Goal: Information Seeking & Learning: Learn about a topic

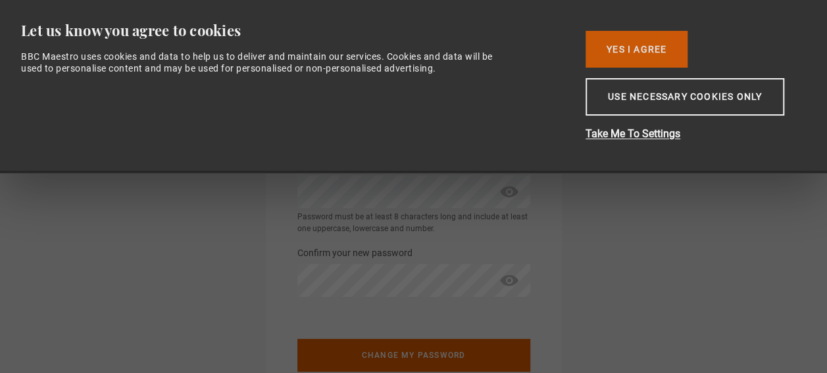
click at [651, 41] on button "Yes I Agree" at bounding box center [636, 49] width 102 height 37
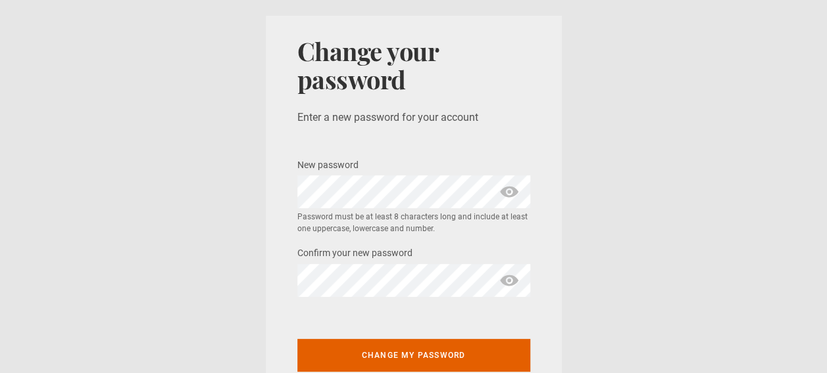
click at [502, 195] on span "show password" at bounding box center [508, 192] width 21 height 33
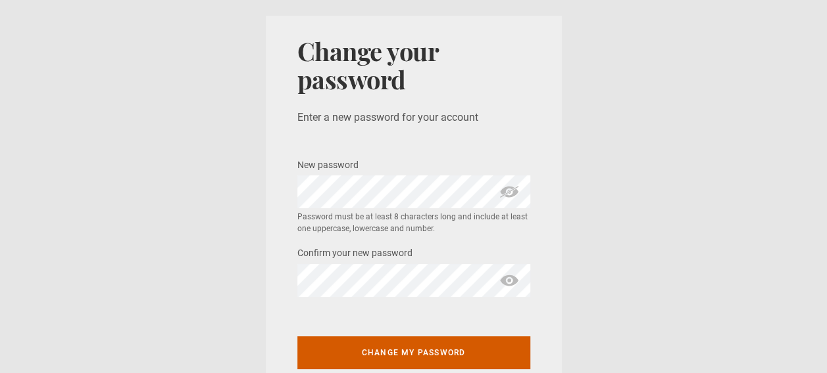
click at [426, 348] on button "Change my password" at bounding box center [413, 353] width 233 height 33
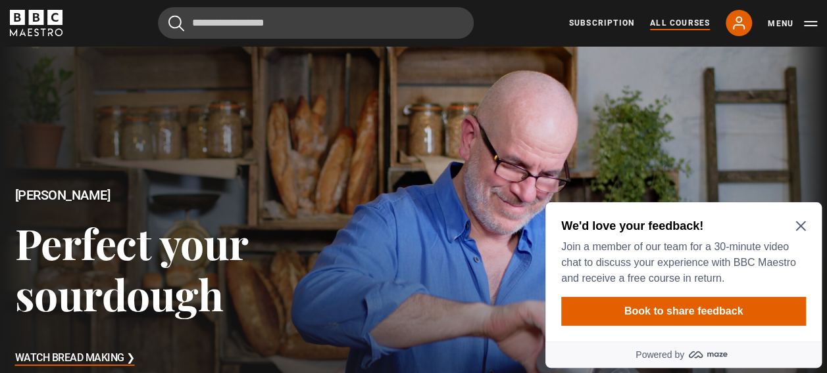
click at [681, 22] on link "All Courses" at bounding box center [680, 23] width 60 height 12
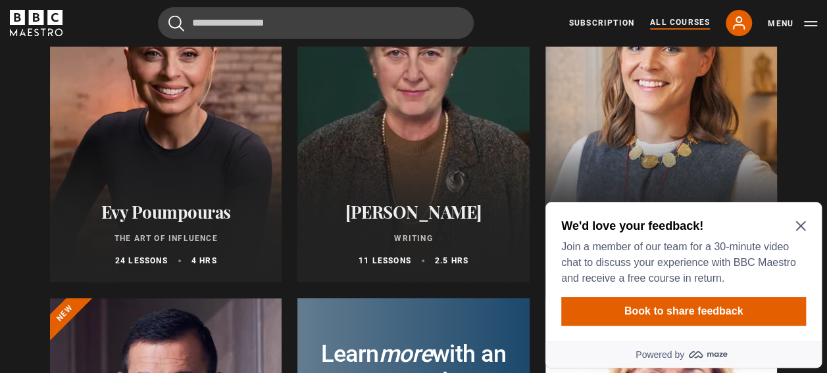
scroll to position [242, 0]
click at [800, 224] on icon "Close Maze Prompt" at bounding box center [800, 226] width 11 height 11
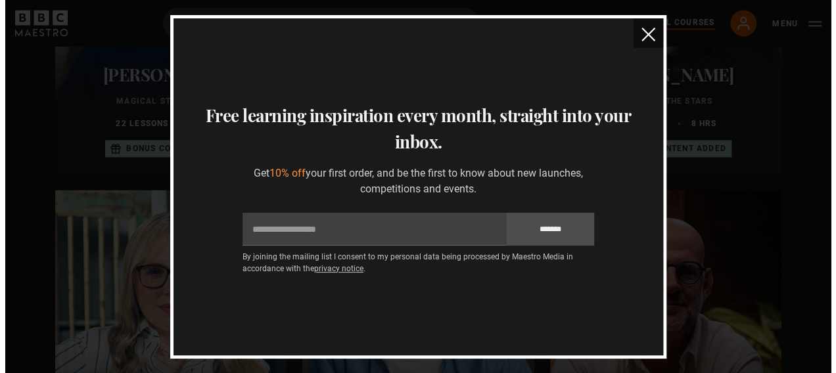
scroll to position [910, 0]
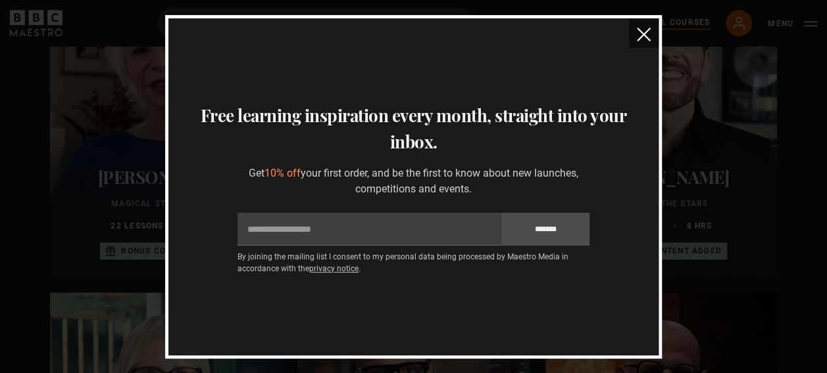
click at [642, 30] on img "close" at bounding box center [643, 35] width 14 height 14
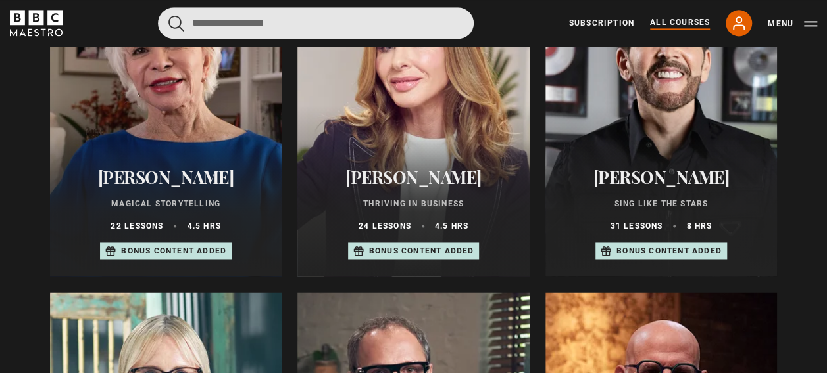
click at [298, 21] on input "Search" at bounding box center [316, 23] width 316 height 32
type input "******"
click at [168, 15] on button "submit" at bounding box center [176, 23] width 16 height 16
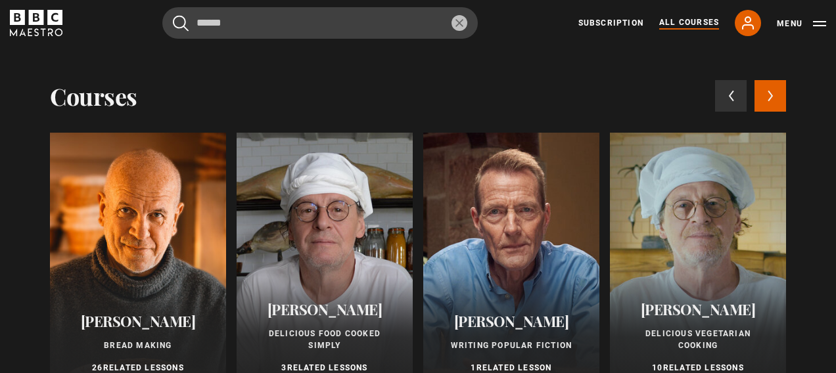
click at [130, 237] on div at bounding box center [138, 261] width 176 height 257
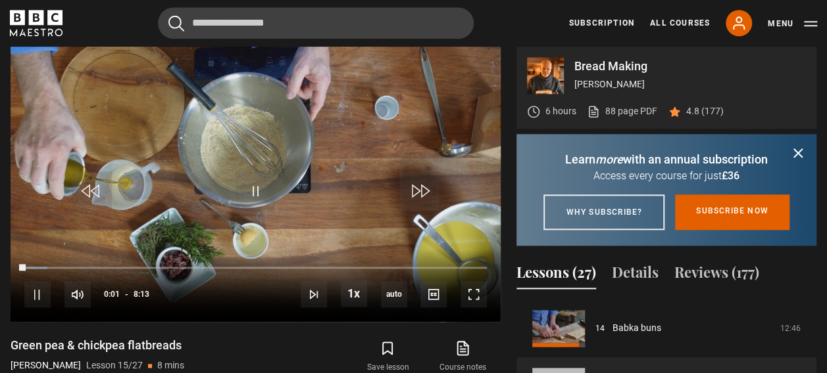
click at [796, 153] on icon "submit" at bounding box center [798, 153] width 16 height 16
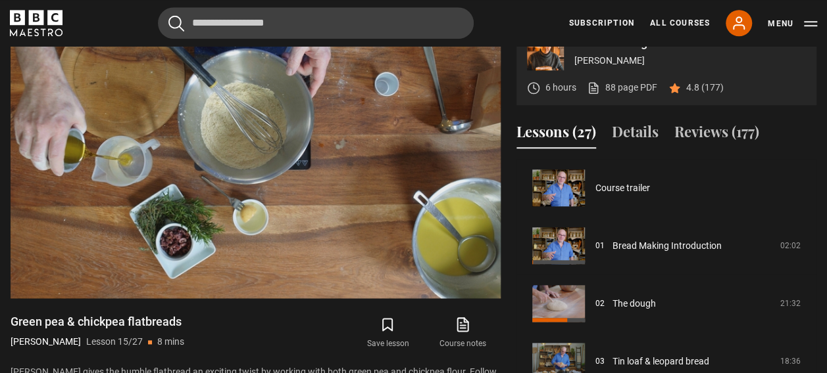
scroll to position [606, 0]
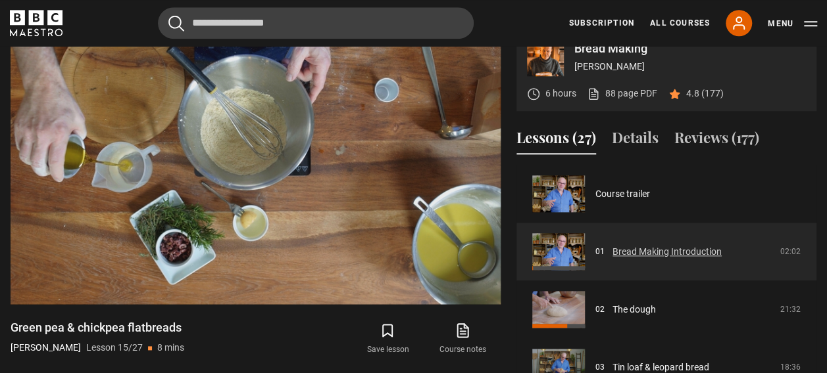
click at [650, 252] on link "Bread Making Introduction" at bounding box center [666, 252] width 109 height 14
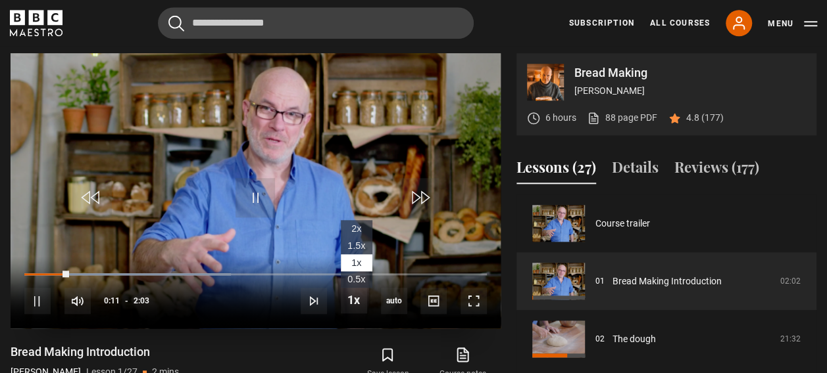
click at [360, 224] on span "2x" at bounding box center [356, 229] width 10 height 11
click at [142, 268] on div "10s Skip Back 10 seconds Pause 10s Skip Forward 10 seconds Loaded : 44.72% 0:33…" at bounding box center [256, 292] width 490 height 73
click at [206, 276] on div "10s Skip Back 10 seconds Pause 10s Skip Forward 10 seconds Loaded : 48.78% 0:47…" at bounding box center [256, 292] width 490 height 73
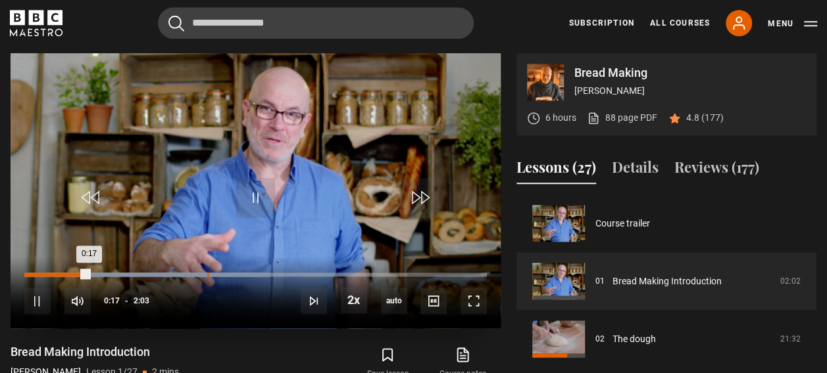
click at [206, 273] on div "Loaded : 52.85% 0:48 0:17" at bounding box center [255, 275] width 462 height 4
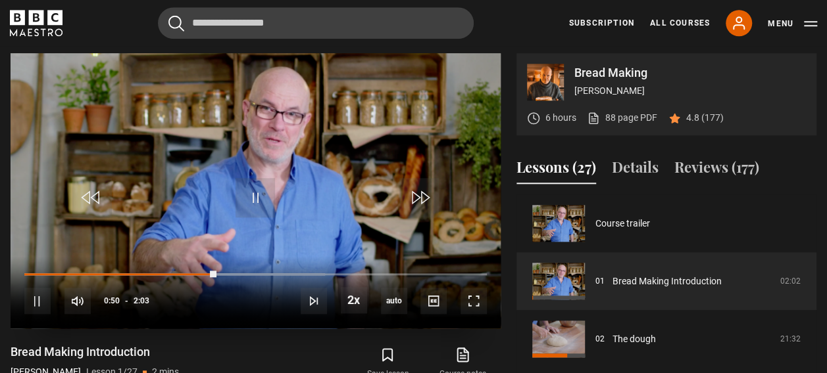
click at [301, 277] on div "10s Skip Back 10 seconds Pause 10s Skip Forward 10 seconds Loaded : 65.04% 1:13…" at bounding box center [256, 292] width 490 height 73
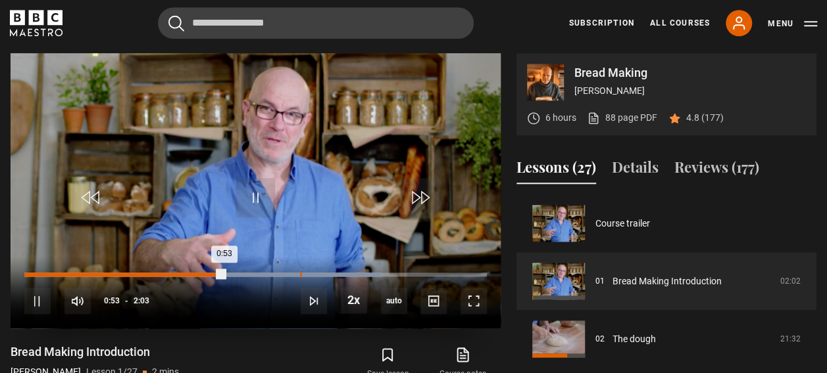
click at [301, 274] on div "Loaded : 77.24% 1:13 0:53" at bounding box center [255, 275] width 462 height 4
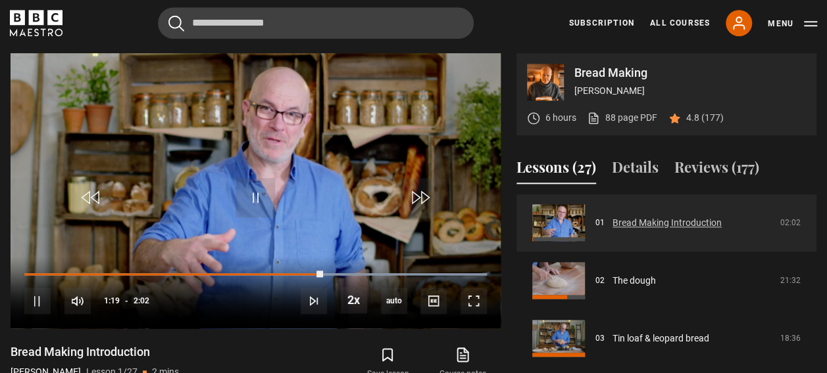
scroll to position [59, 0]
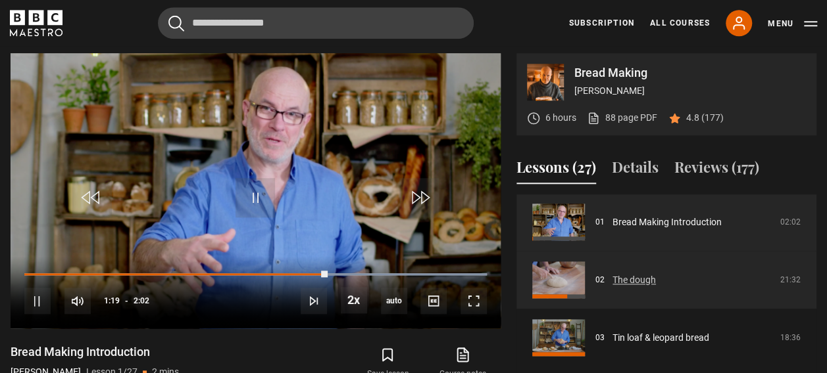
click at [629, 274] on link "The dough" at bounding box center [633, 281] width 43 height 14
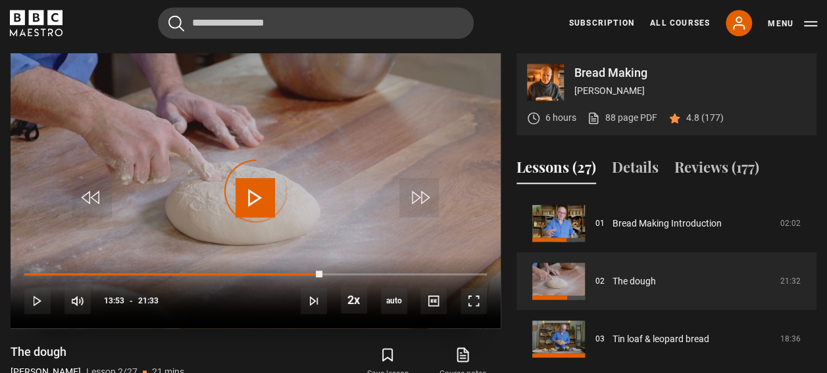
drag, startPoint x: 322, startPoint y: 270, endPoint x: 44, endPoint y: 266, distance: 278.2
click at [44, 266] on div "10s Skip Back 10 seconds Play 10s Skip Forward 10 seconds Loaded : 0.00% 04:08 …" at bounding box center [256, 292] width 490 height 73
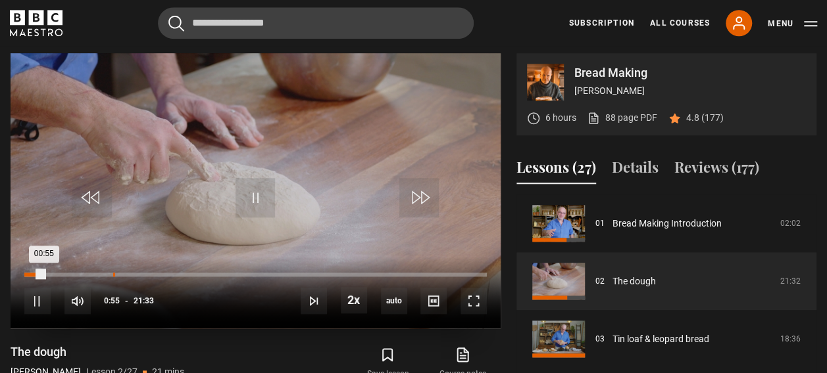
click at [41, 273] on div "00:55" at bounding box center [34, 275] width 20 height 4
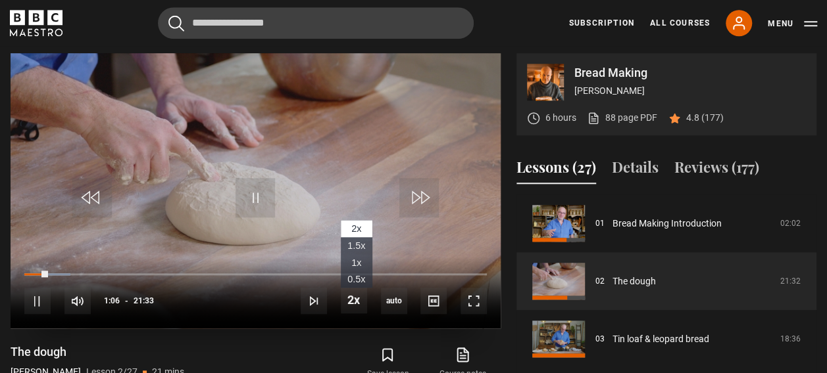
click at [352, 261] on span "1x" at bounding box center [356, 263] width 10 height 11
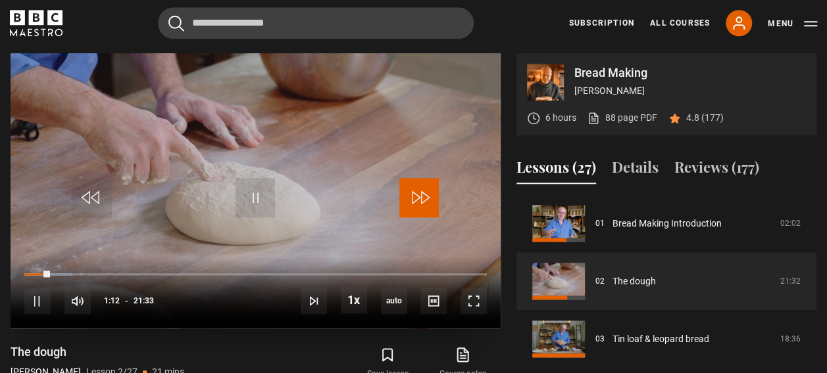
click at [413, 200] on span "Video Player" at bounding box center [418, 197] width 39 height 39
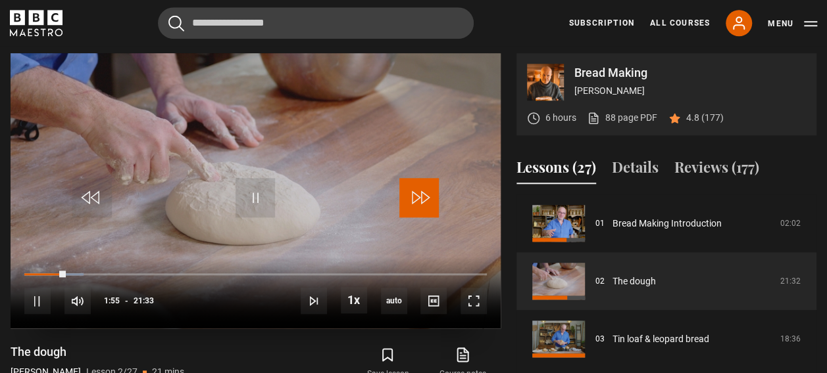
click at [413, 200] on span "Video Player" at bounding box center [418, 197] width 39 height 39
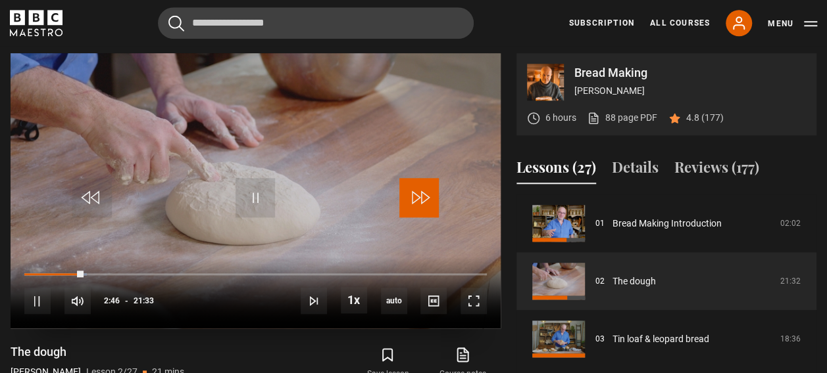
click at [413, 200] on span "Video Player" at bounding box center [418, 197] width 39 height 39
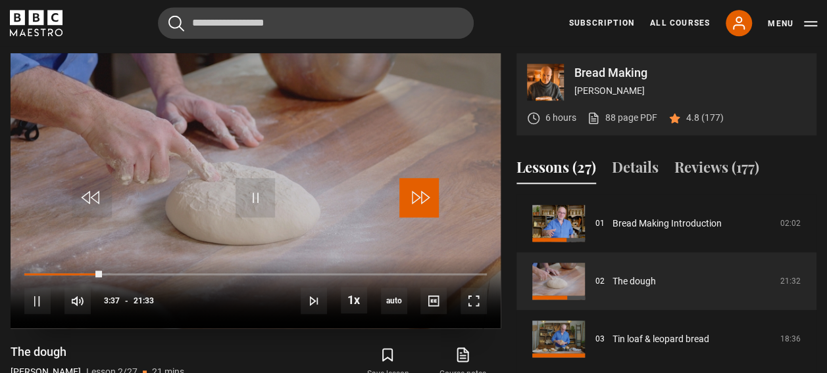
click at [413, 200] on span "Video Player" at bounding box center [418, 197] width 39 height 39
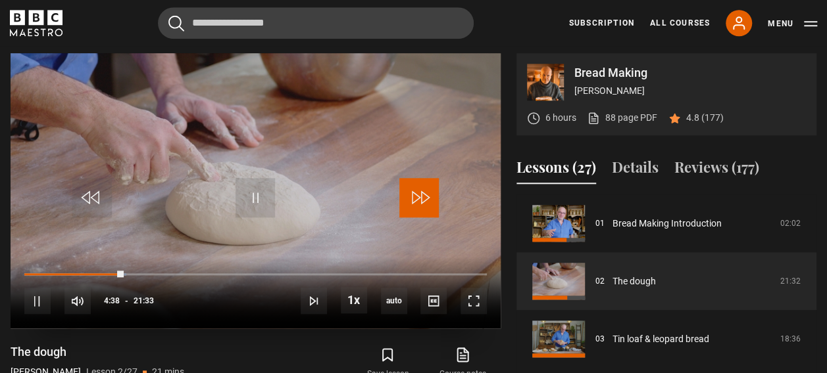
click at [413, 200] on span "Video Player" at bounding box center [418, 197] width 39 height 39
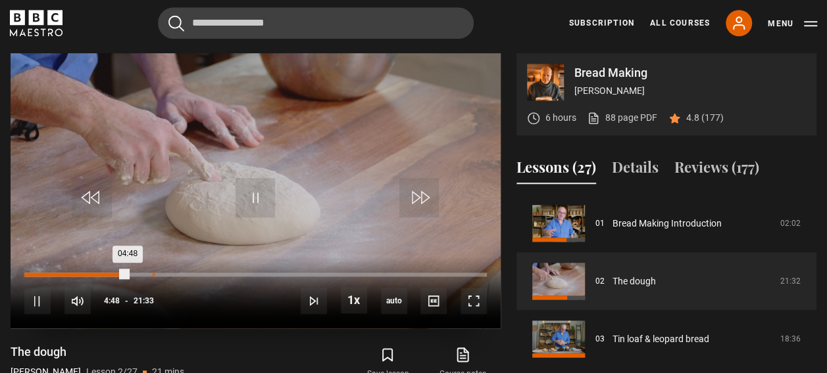
click at [152, 274] on div "Loaded : 22.82% 05:58 04:48" at bounding box center [255, 275] width 462 height 4
click at [169, 274] on div "Loaded : 28.62% 06:46 05:59" at bounding box center [255, 275] width 462 height 4
click at [184, 274] on div "Loaded : 32.10% 07:26 06:46" at bounding box center [255, 275] width 462 height 4
click at [205, 274] on div "Loaded : 35.19% 08:27 07:27" at bounding box center [255, 275] width 462 height 4
click at [214, 274] on div "Loaded : 40.60% 08:51 08:28" at bounding box center [255, 275] width 462 height 4
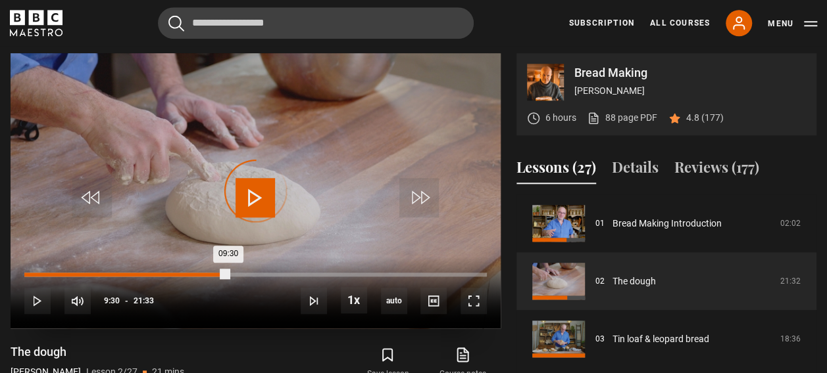
click at [228, 275] on div "Loaded : 42.92% 09:28 09:30" at bounding box center [255, 275] width 462 height 4
click at [239, 275] on div "Loaded : 47.95% 10:01 09:33" at bounding box center [255, 275] width 462 height 4
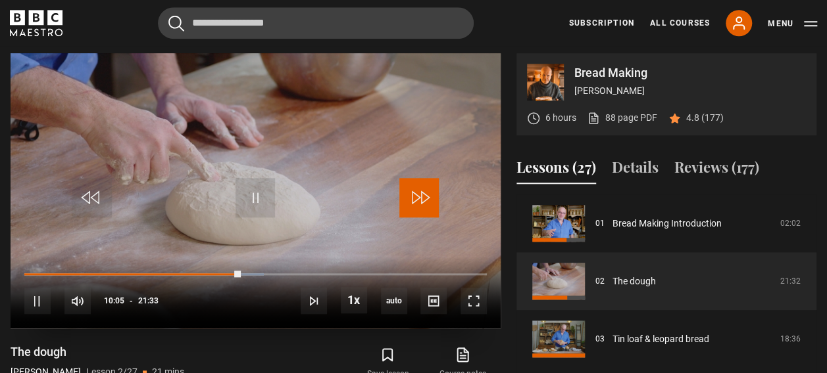
click at [422, 201] on span "Video Player" at bounding box center [418, 197] width 39 height 39
click at [478, 302] on span "Video Player" at bounding box center [473, 301] width 26 height 26
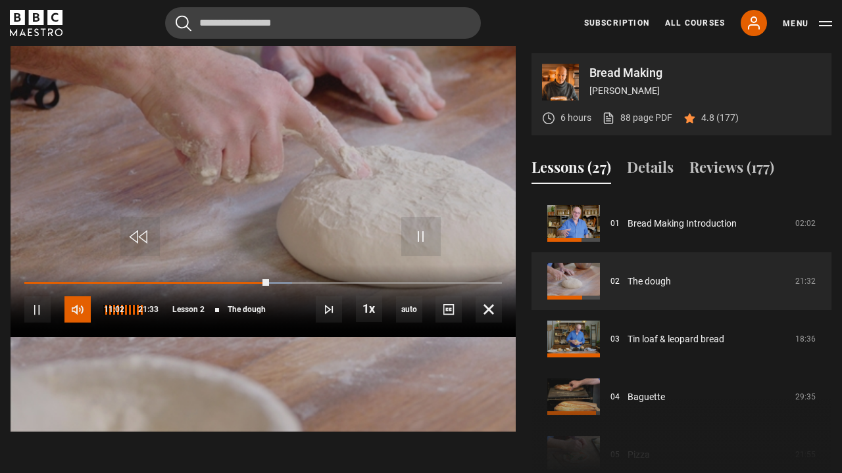
click at [64, 323] on span "Video Player" at bounding box center [77, 310] width 26 height 26
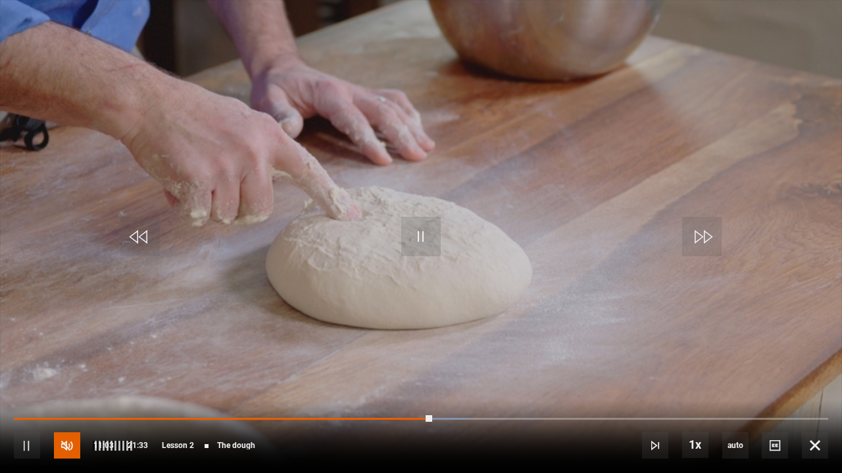
click at [59, 373] on span "Video Player" at bounding box center [67, 446] width 26 height 26
click at [698, 239] on span "Video Player" at bounding box center [701, 236] width 39 height 39
click at [696, 239] on span "Video Player" at bounding box center [701, 236] width 39 height 39
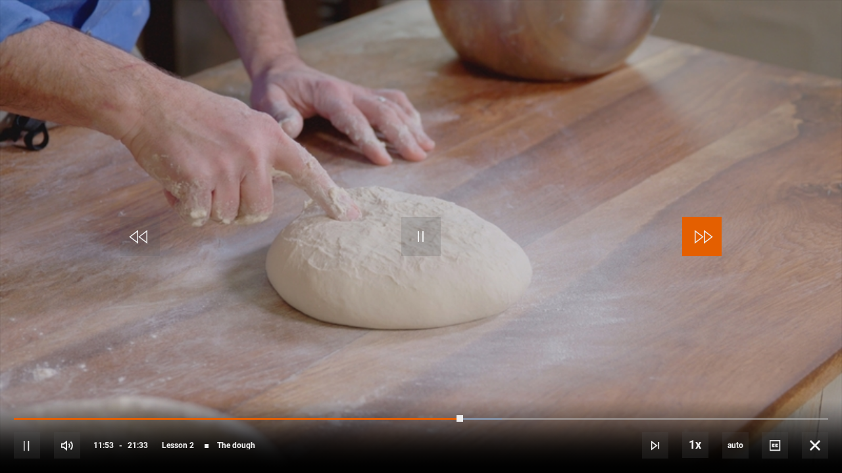
click at [696, 239] on span "Video Player" at bounding box center [701, 236] width 39 height 39
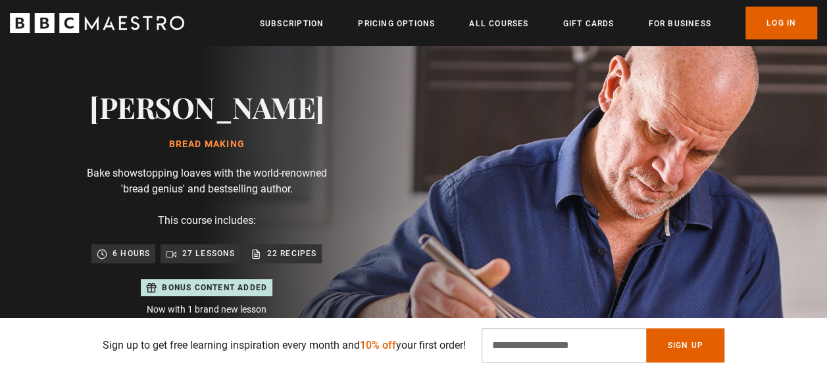
scroll to position [60, 0]
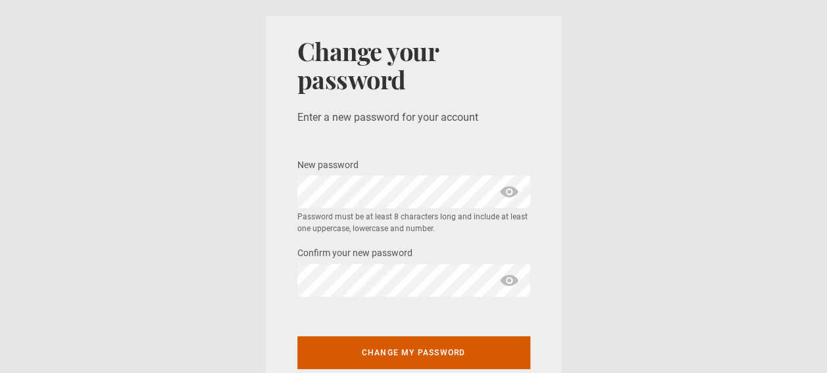
click at [401, 352] on button "Change my password" at bounding box center [413, 353] width 233 height 33
